Goal: Task Accomplishment & Management: Manage account settings

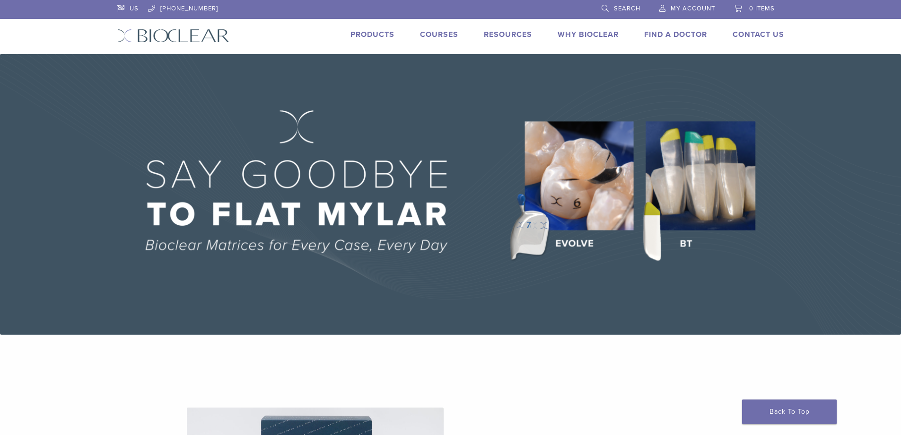
click at [674, 8] on span "My Account" at bounding box center [693, 9] width 44 height 8
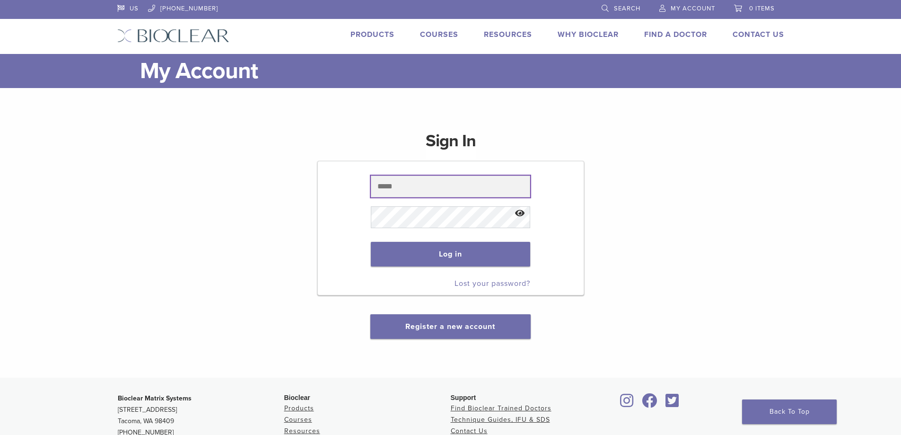
click at [420, 195] on input "text" at bounding box center [450, 187] width 159 height 22
type input "**********"
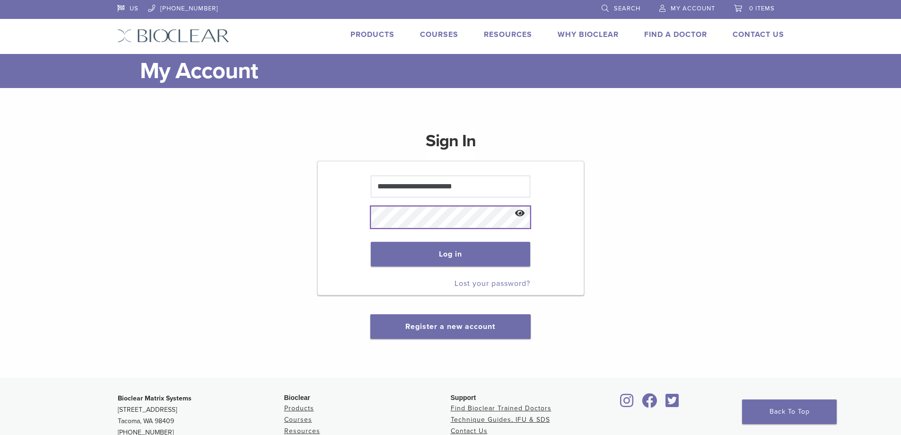
click at [371, 242] on button "Log in" at bounding box center [450, 254] width 159 height 25
